Goal: Find specific fact: Find specific fact

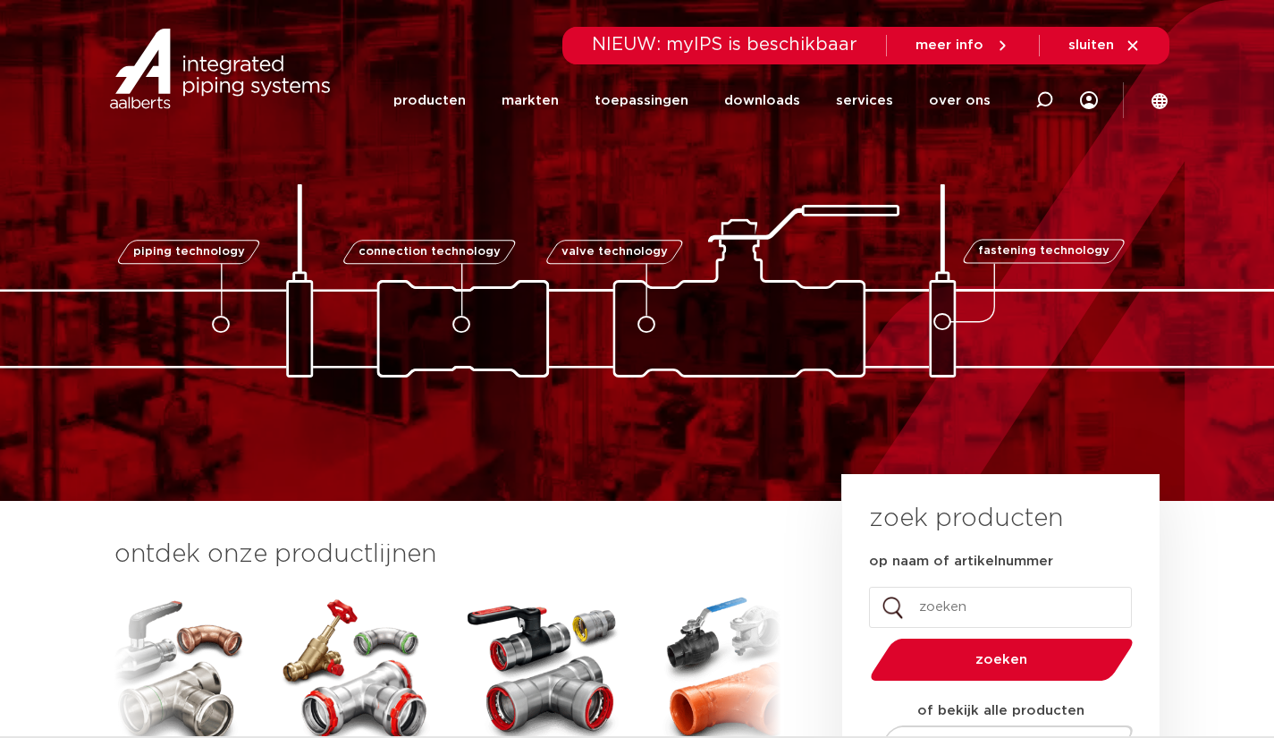
click at [1051, 103] on icon at bounding box center [1044, 100] width 18 height 18
paste input "100584560001"
type input "100584560001"
click button "Zoeken" at bounding box center [0, 0] width 0 height 0
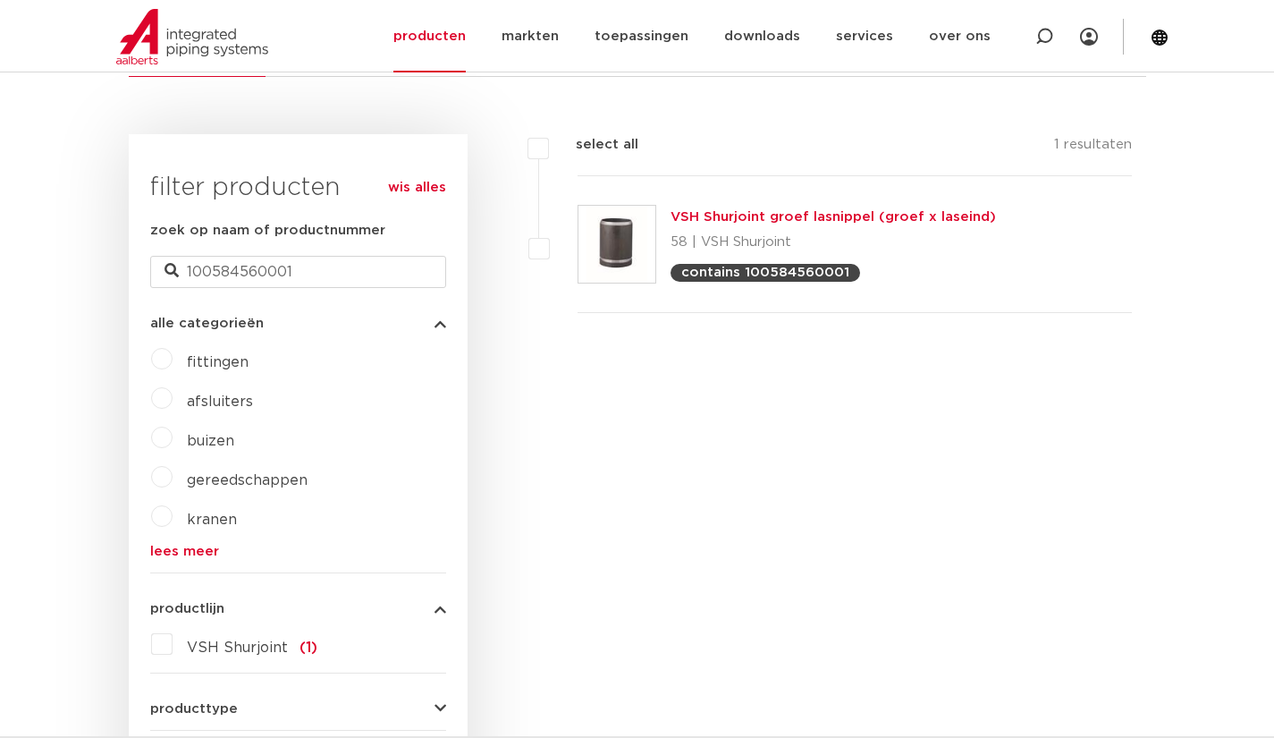
click at [705, 223] on link "VSH Shurjoint groef lasnippel (groef x laseind)" at bounding box center [832, 216] width 325 height 13
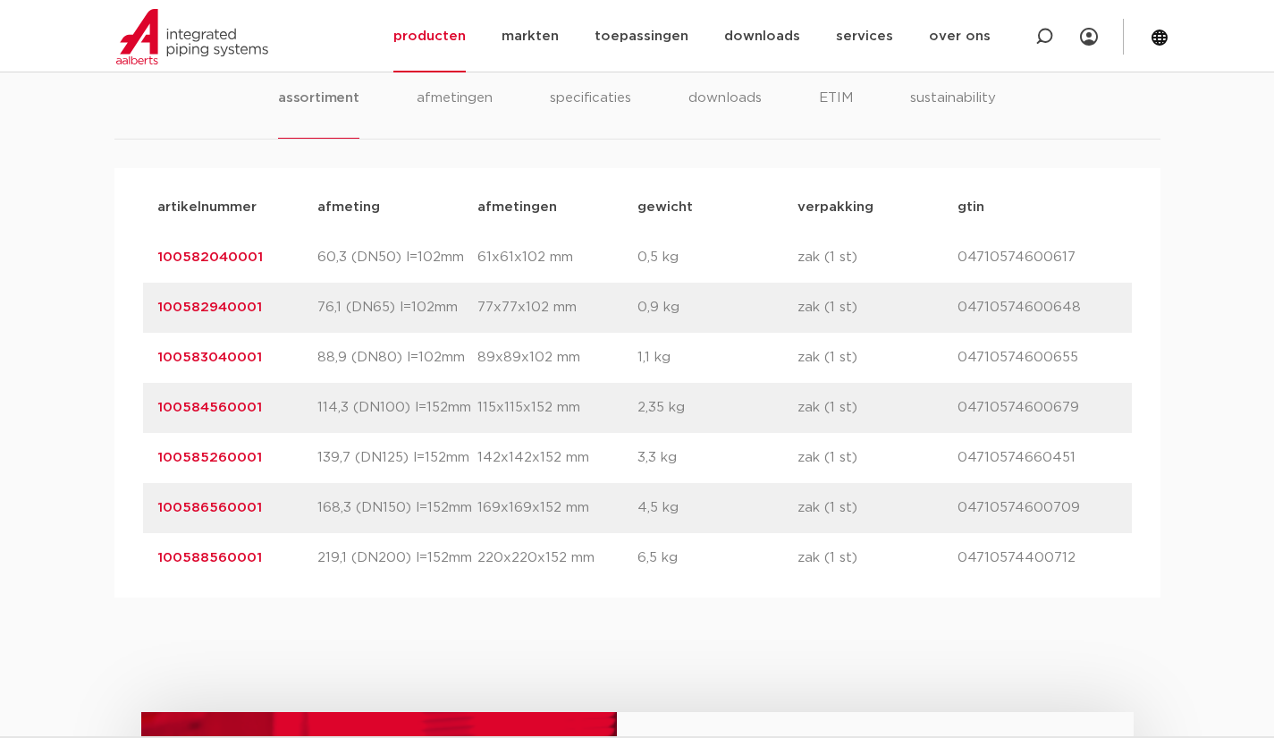
scroll to position [1144, 0]
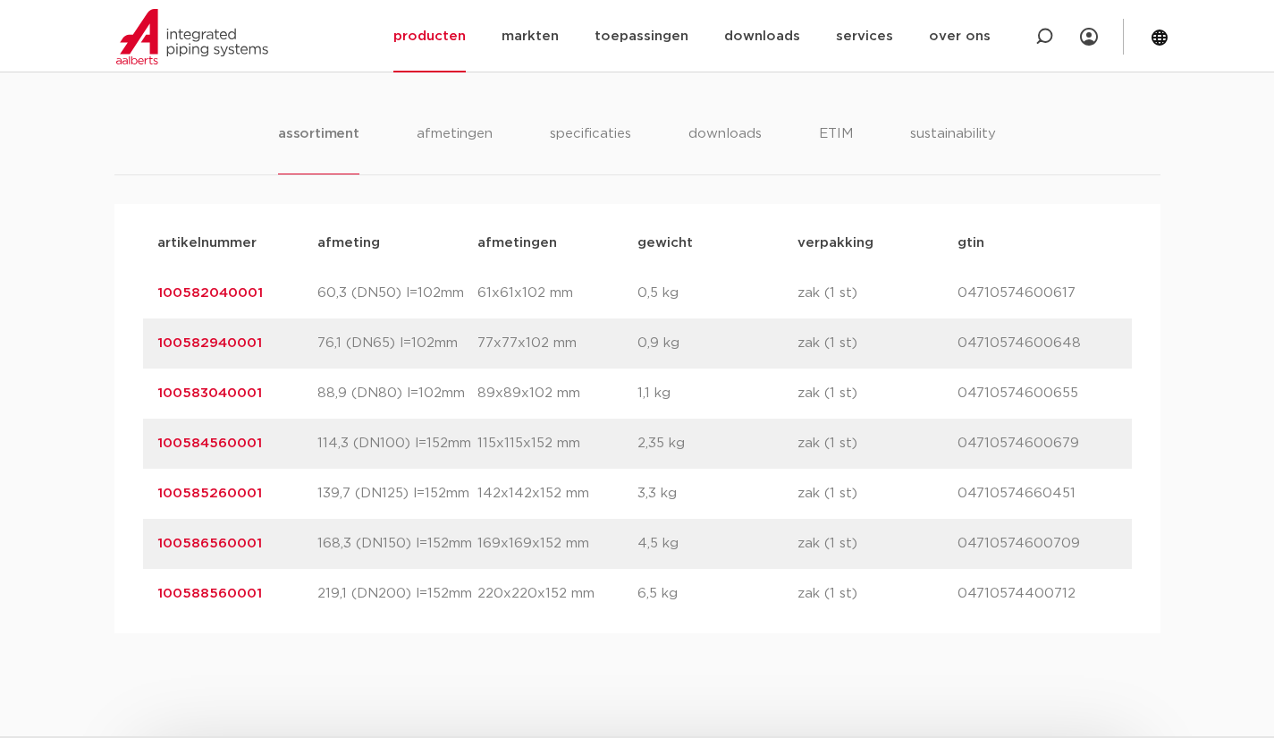
drag, startPoint x: 273, startPoint y: 448, endPoint x: 142, endPoint y: 442, distance: 130.7
click at [143, 442] on div "artikelnummer 100584560001 afmeting 114,3 (DN100) l=152mm afmetingen 115x115x15…" at bounding box center [637, 443] width 989 height 50
copy link "100584560001"
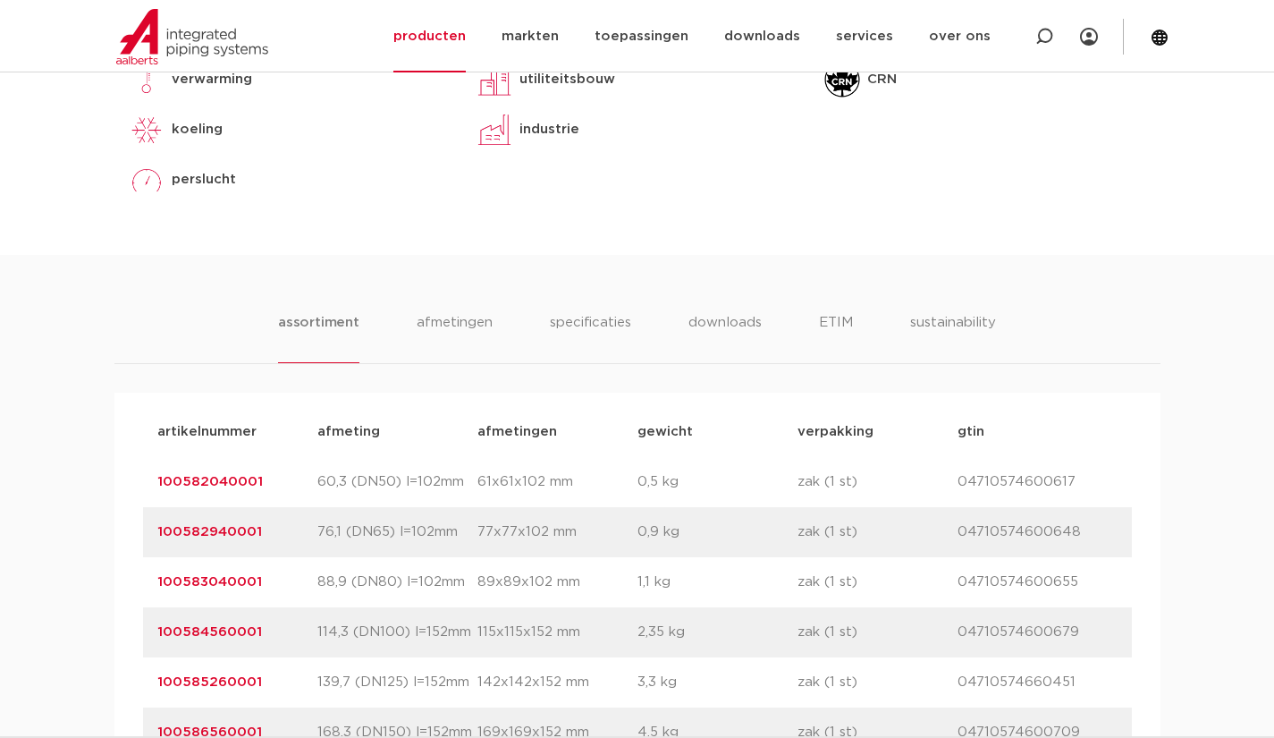
scroll to position [1073, 0]
